Goal: Find contact information: Find contact information

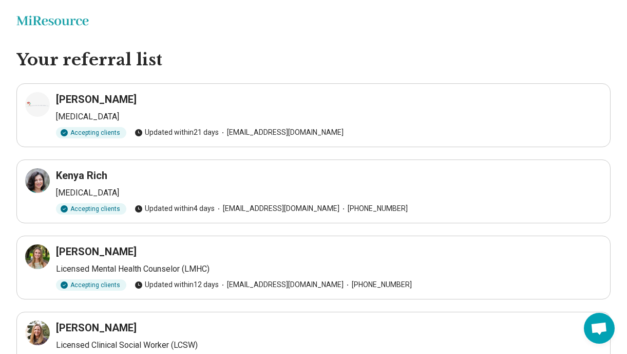
drag, startPoint x: 226, startPoint y: 286, endPoint x: 332, endPoint y: 292, distance: 107.1
click at [334, 292] on article "[PERSON_NAME] Licensed Mental Health Counselor (LMHC) Accepting clients Updated…" at bounding box center [313, 267] width 595 height 64
copy span "[EMAIL_ADDRESS][DOMAIN_NAME]"
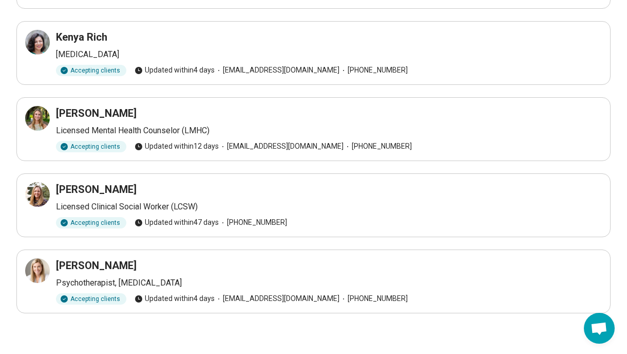
click at [360, 221] on div "Accepting clients Updated [DATE] [PHONE_NUMBER]" at bounding box center [329, 222] width 546 height 11
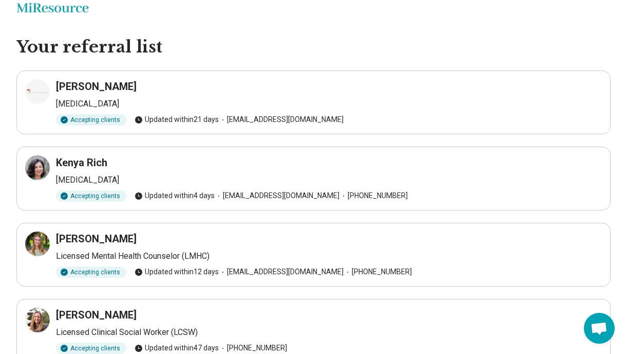
scroll to position [10, 0]
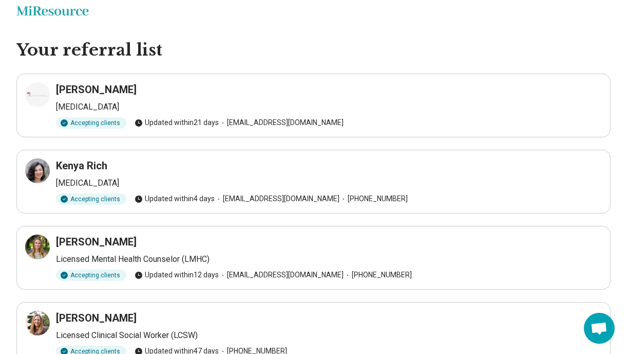
click at [266, 122] on span "[EMAIL_ADDRESS][DOMAIN_NAME]" at bounding box center [281, 122] width 125 height 11
drag, startPoint x: 354, startPoint y: 120, endPoint x: 347, endPoint y: 128, distance: 10.3
click at [347, 128] on article "[PERSON_NAME] [MEDICAL_DATA] Accepting clients Updated [DATE] [EMAIL_ADDRESS][D…" at bounding box center [313, 105] width 595 height 64
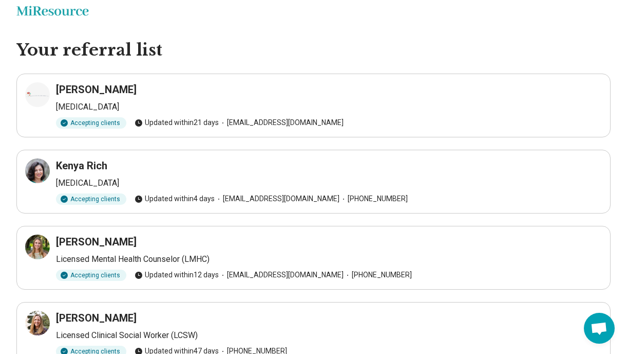
copy span "[EMAIL_ADDRESS][DOMAIN_NAME]"
click at [272, 198] on span "[EMAIL_ADDRESS][DOMAIN_NAME]" at bounding box center [277, 198] width 125 height 11
copy span "[EMAIL_ADDRESS][DOMAIN_NAME]"
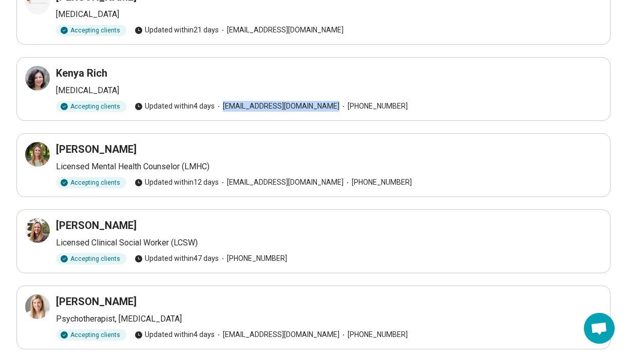
scroll to position [138, 0]
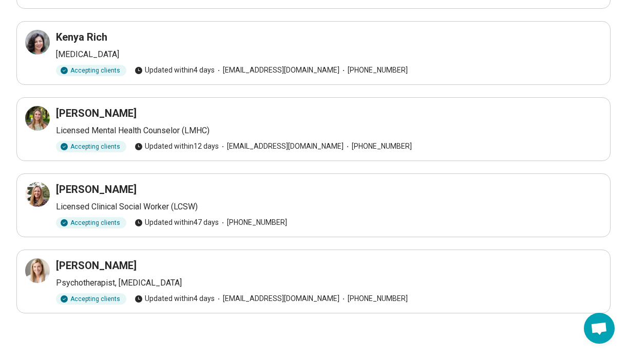
click at [352, 263] on div "[PERSON_NAME]" at bounding box center [329, 265] width 546 height 14
drag, startPoint x: 349, startPoint y: 298, endPoint x: 227, endPoint y: 294, distance: 122.3
click at [227, 294] on span "[EMAIL_ADDRESS][DOMAIN_NAME]" at bounding box center [277, 298] width 125 height 11
click at [219, 295] on icon at bounding box center [219, 298] width 8 height 8
drag, startPoint x: 222, startPoint y: 297, endPoint x: 350, endPoint y: 302, distance: 128.6
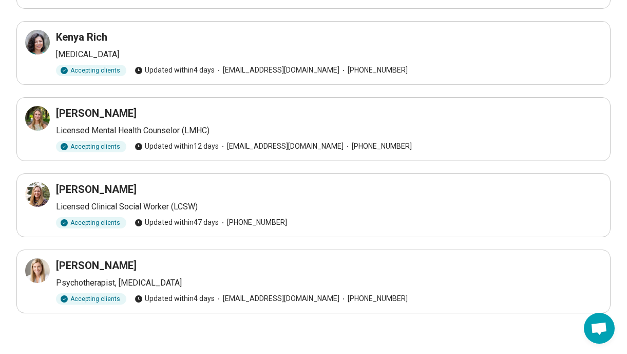
click at [340, 302] on span "[EMAIL_ADDRESS][DOMAIN_NAME]" at bounding box center [277, 298] width 125 height 11
copy span "[EMAIL_ADDRESS][DOMAIN_NAME]"
